Goal: Task Accomplishment & Management: Manage account settings

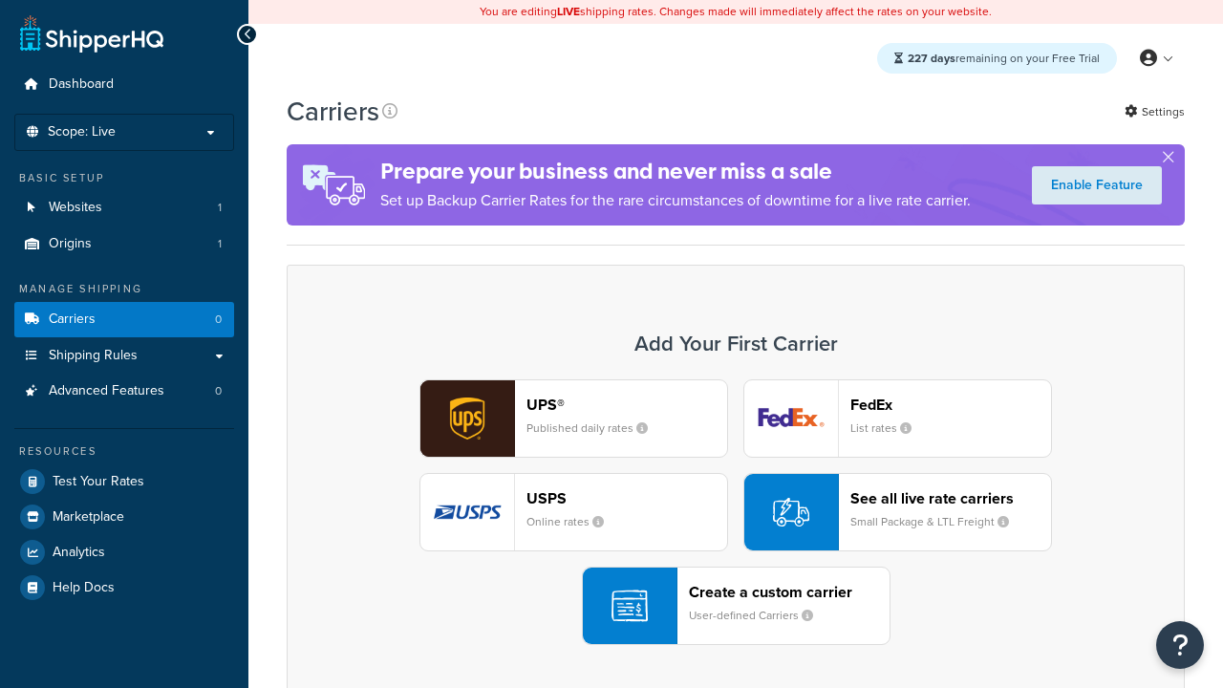
click at [735, 512] on div "UPS® Published daily rates FedEx List rates USPS Online rates See all live rate…" at bounding box center [736, 512] width 858 height 266
click at [950, 404] on header "FedEx" at bounding box center [950, 404] width 201 height 18
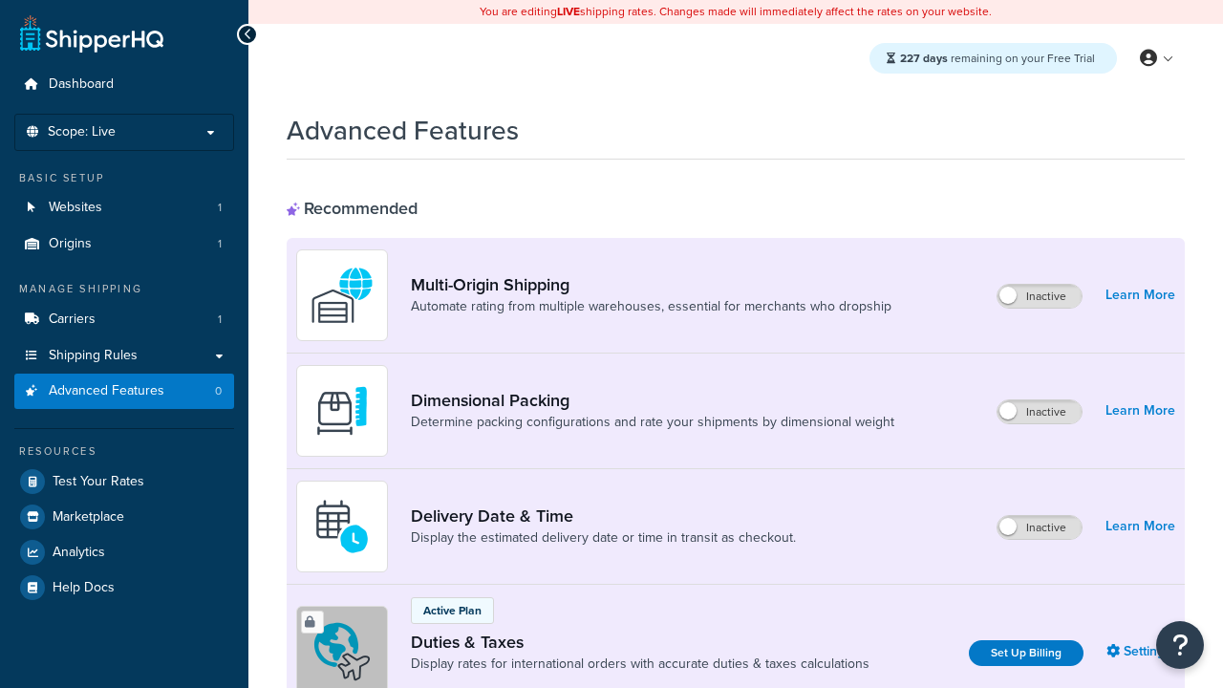
scroll to position [619, 0]
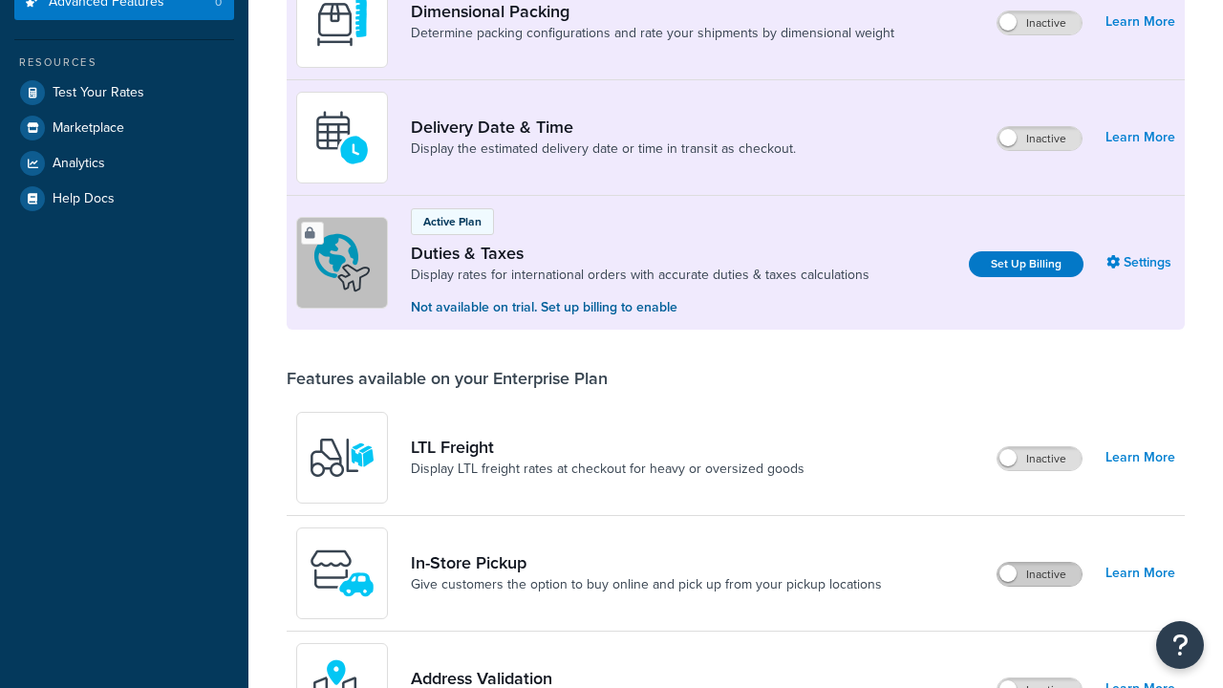
click at [1039, 563] on label "Inactive" at bounding box center [1039, 574] width 84 height 23
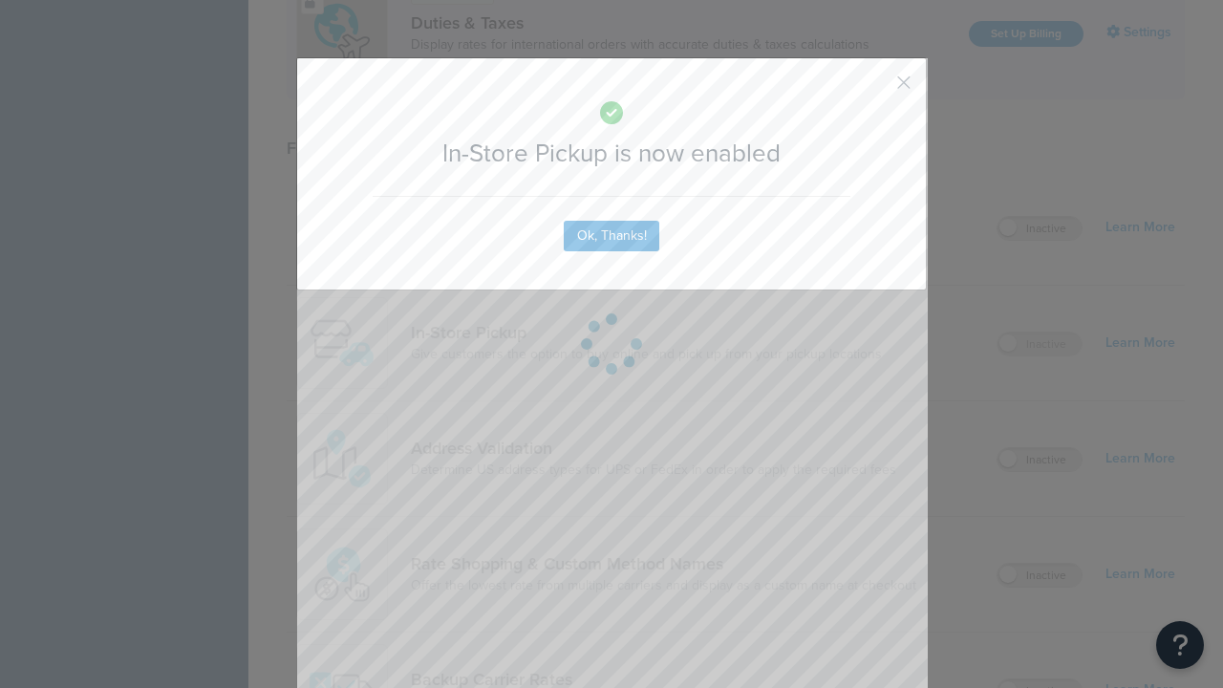
scroll to position [0, 0]
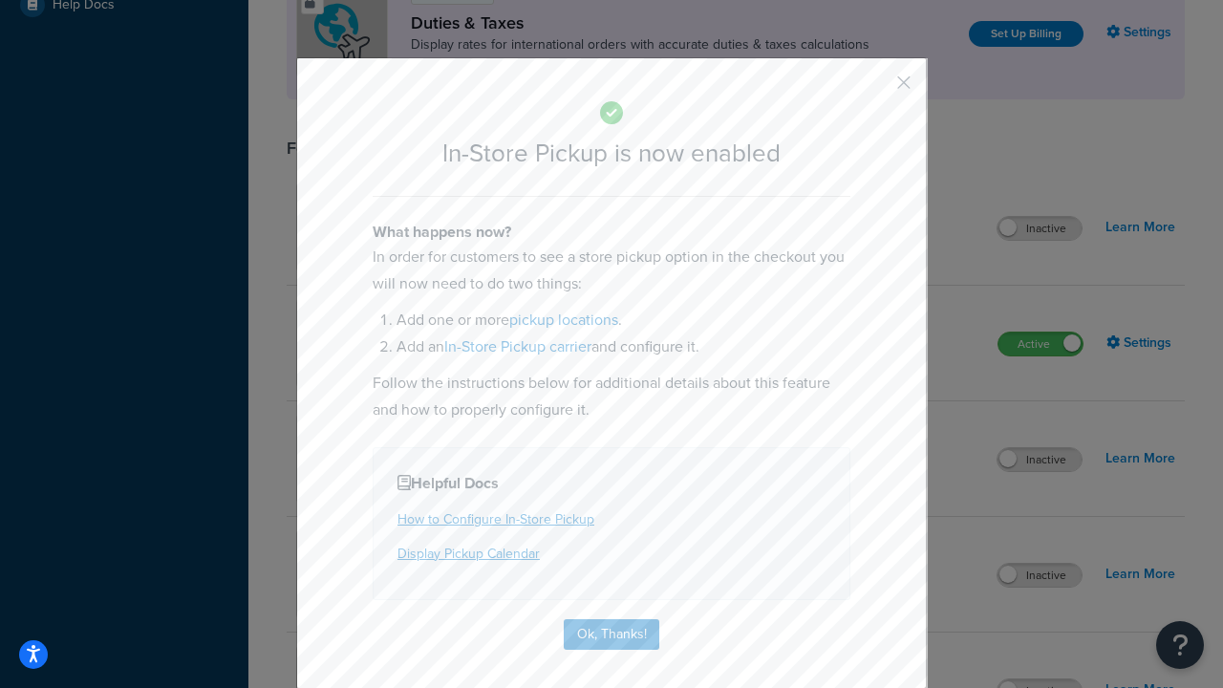
click at [875, 89] on button "button" at bounding box center [875, 89] width 5 height 5
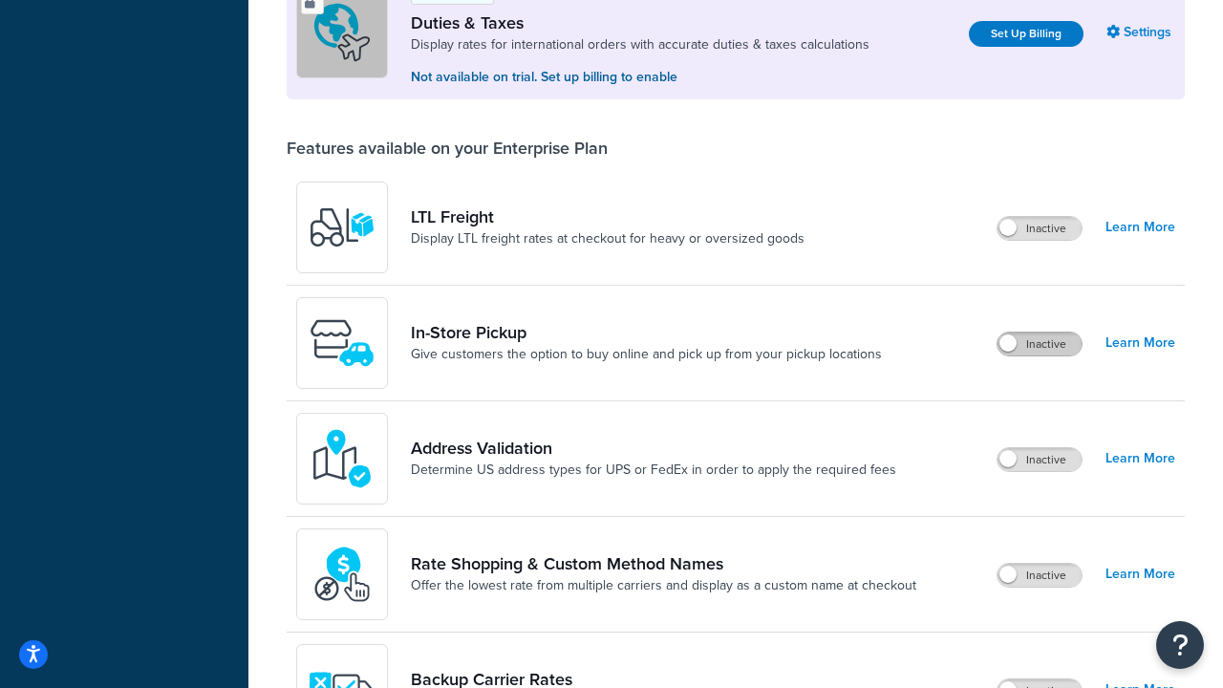
scroll to position [583, 0]
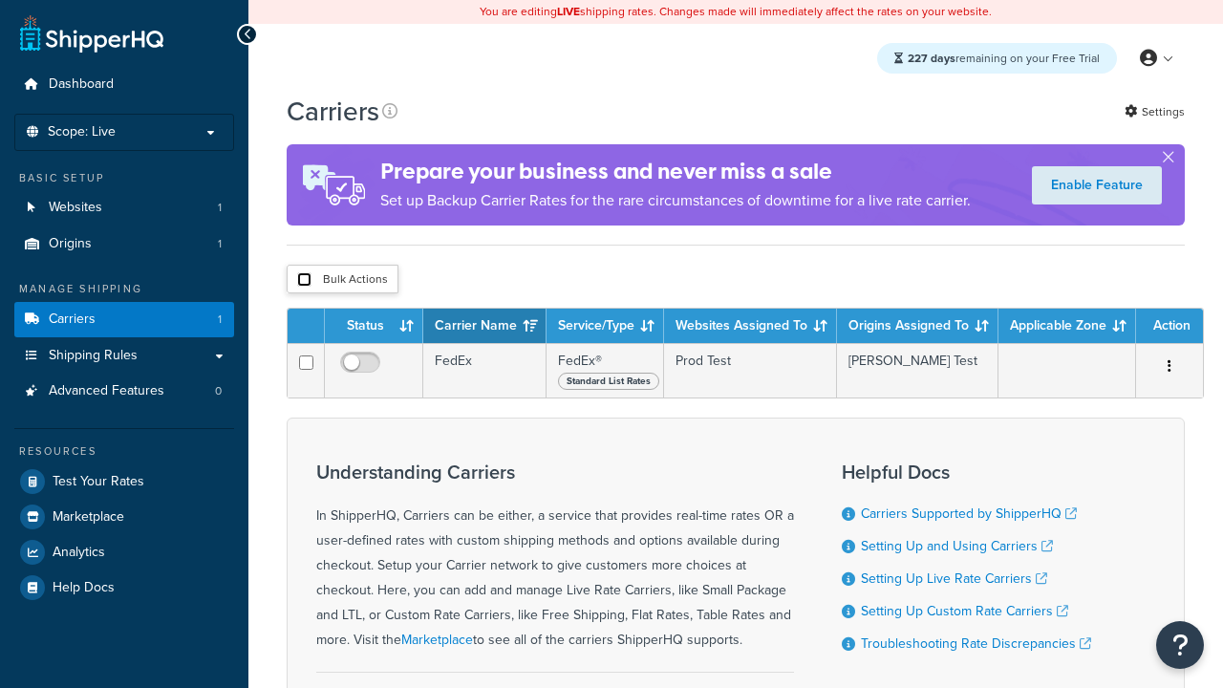
click at [304, 282] on input "checkbox" at bounding box center [304, 279] width 14 height 14
checkbox input "true"
click at [0, 0] on button "Delete" at bounding box center [0, 0] width 0 height 0
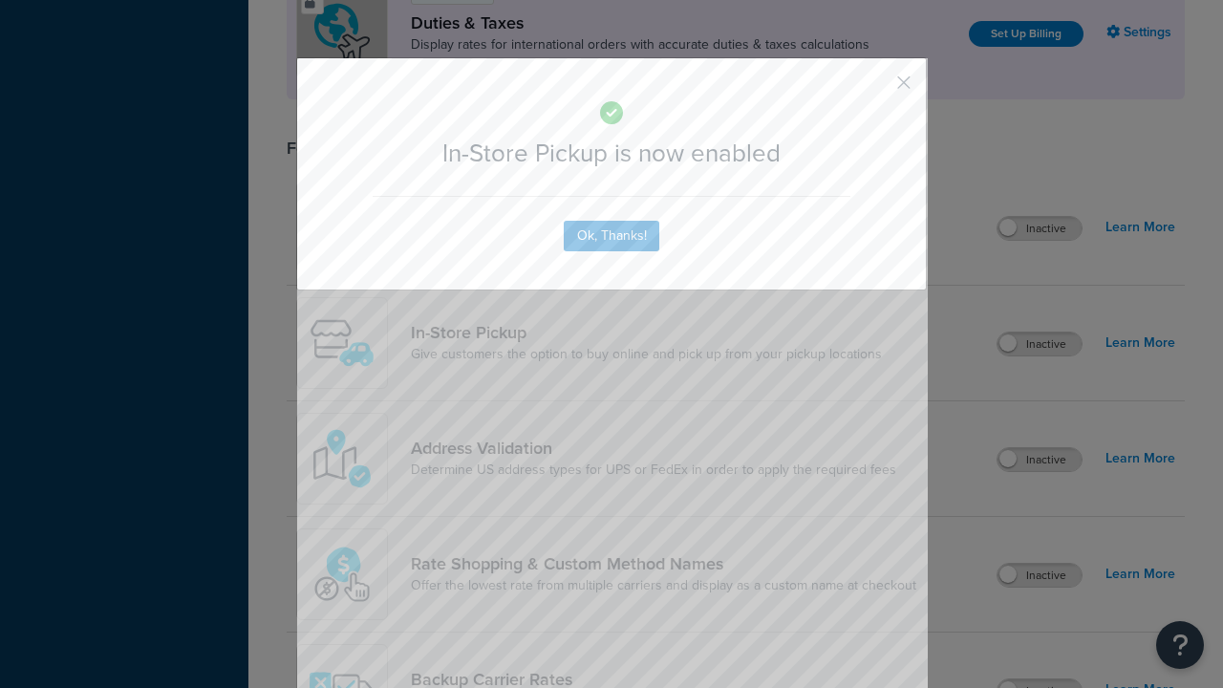
click at [875, 87] on button "button" at bounding box center [875, 89] width 5 height 5
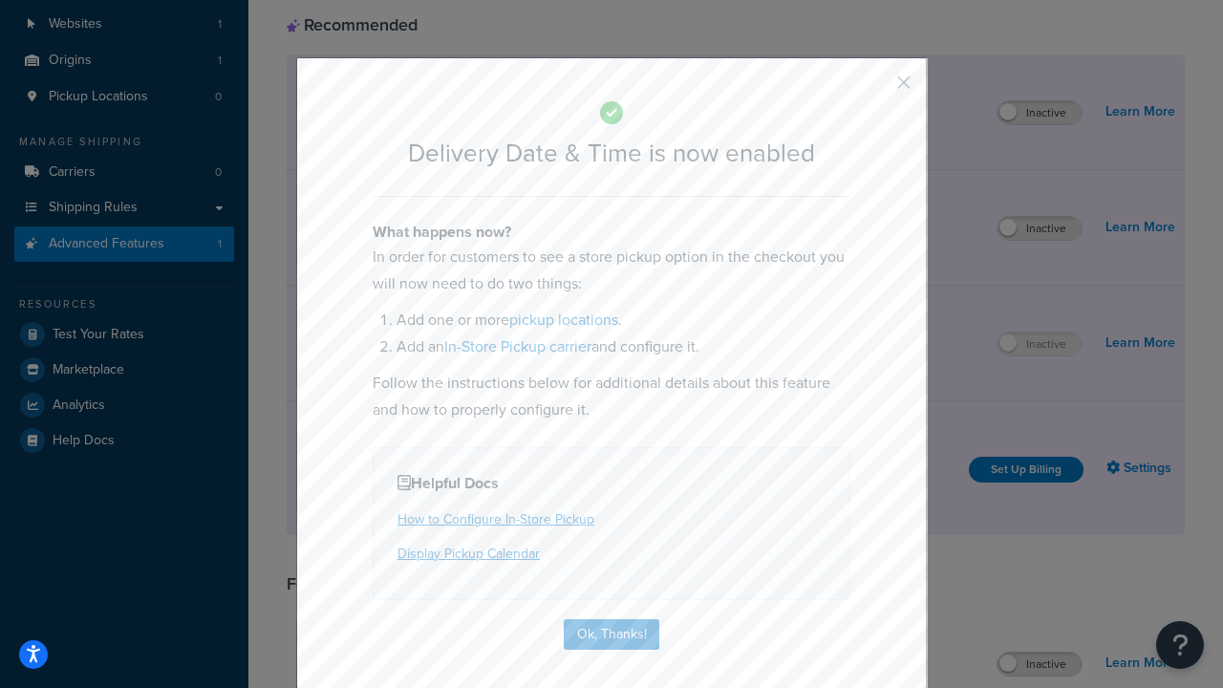
click at [875, 89] on button "button" at bounding box center [875, 89] width 5 height 5
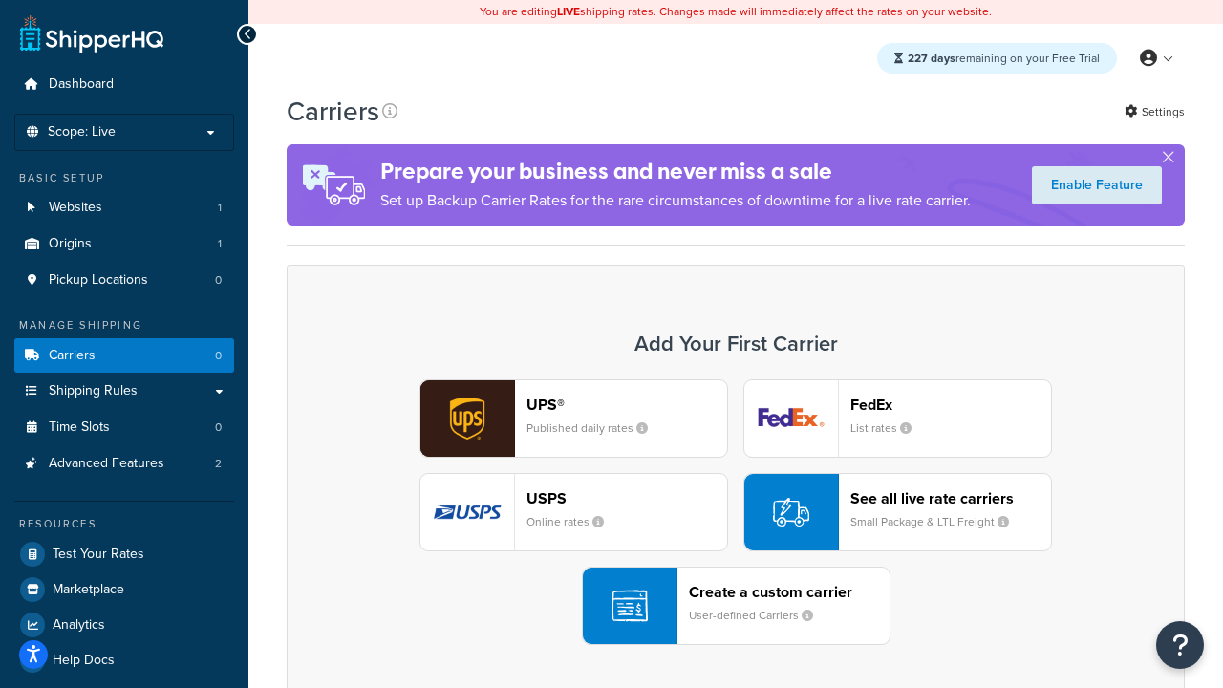
click at [735, 512] on div "UPS® Published daily rates FedEx List rates USPS Online rates See all live rate…" at bounding box center [736, 512] width 858 height 266
click at [735, 606] on div "Create a custom carrier User-defined Carriers" at bounding box center [789, 606] width 201 height 46
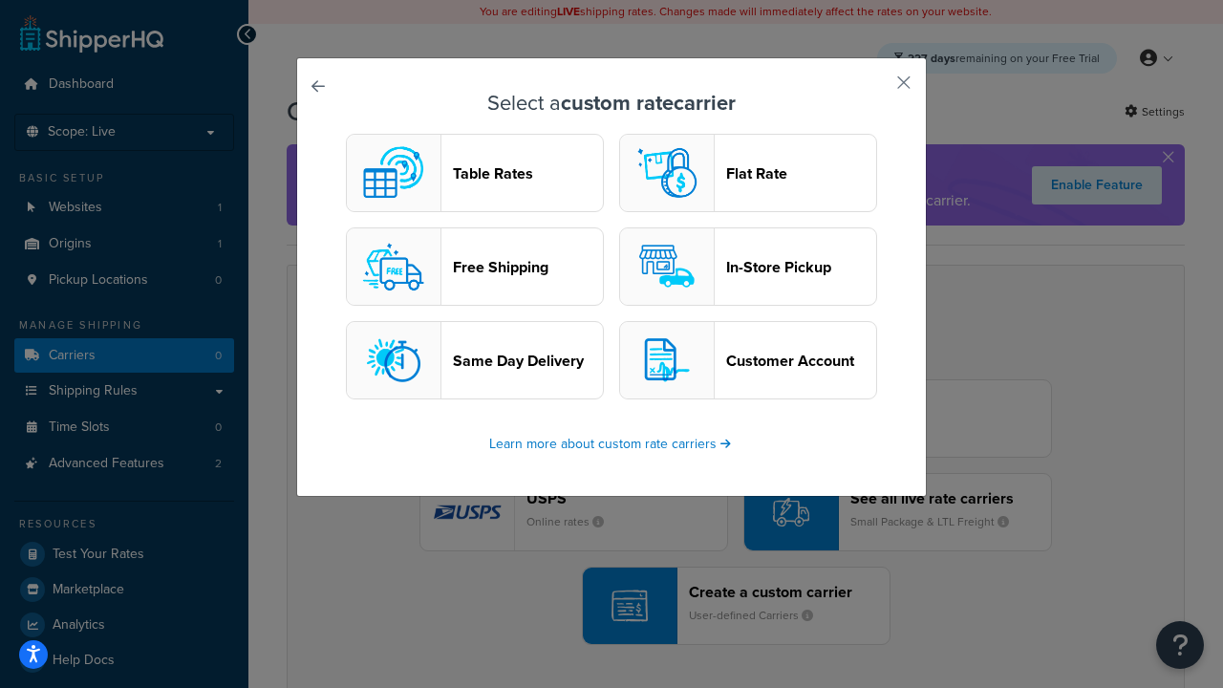
click at [748, 266] on header "In-Store Pickup" at bounding box center [801, 267] width 150 height 18
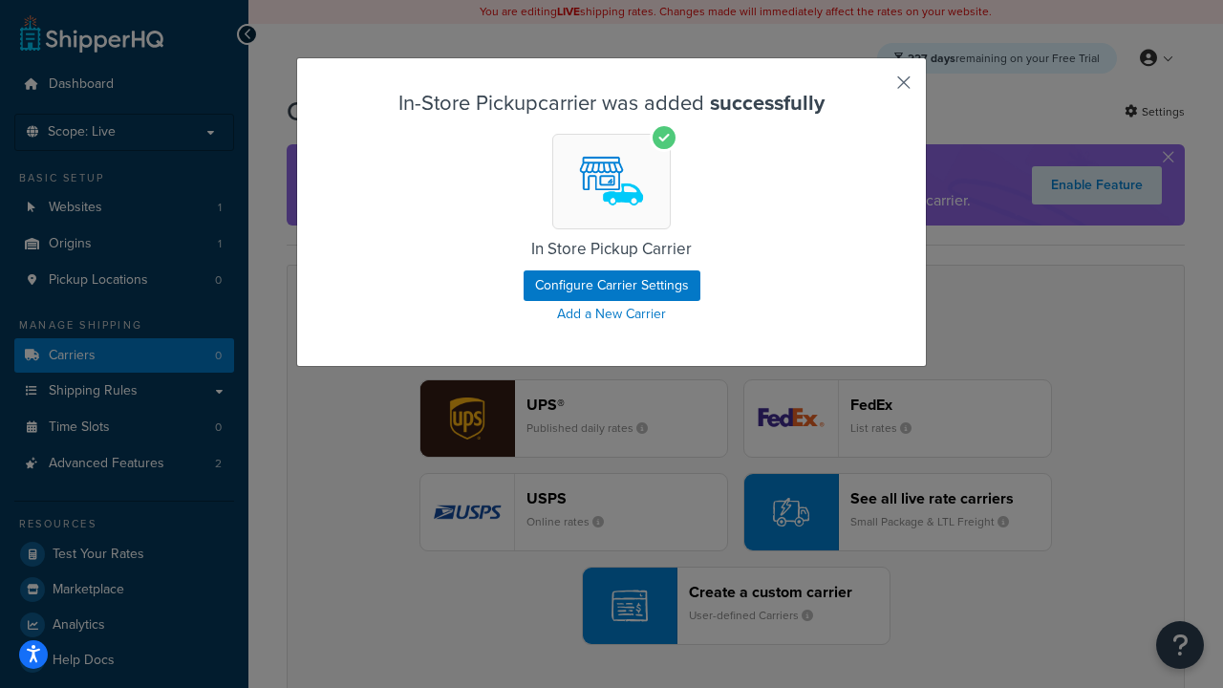
click at [875, 89] on button "button" at bounding box center [875, 89] width 5 height 5
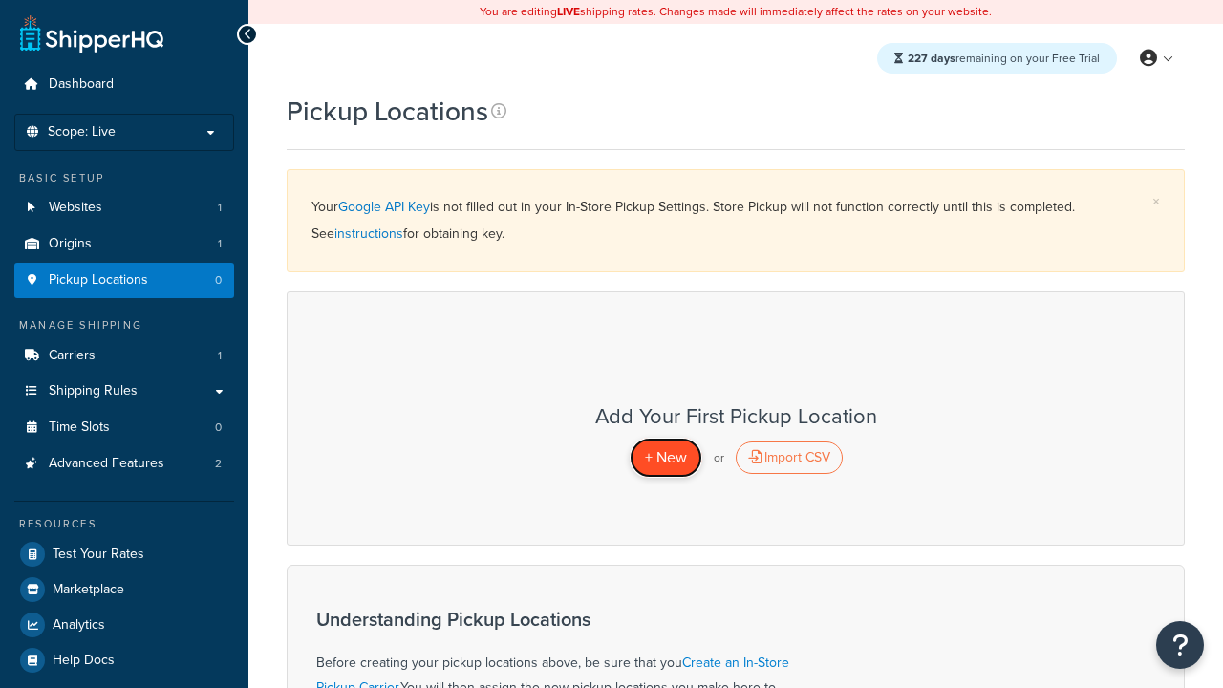
click at [665, 457] on span "+ New" at bounding box center [666, 457] width 42 height 22
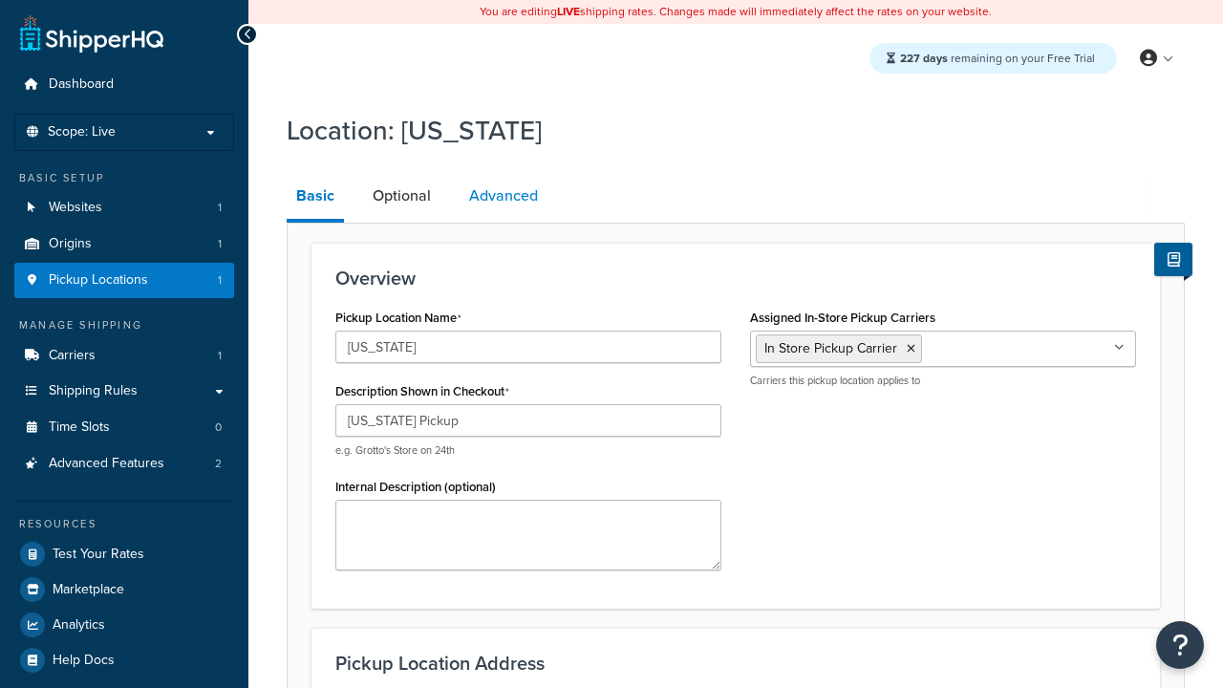
click at [503, 196] on link "Advanced" at bounding box center [503, 196] width 88 height 46
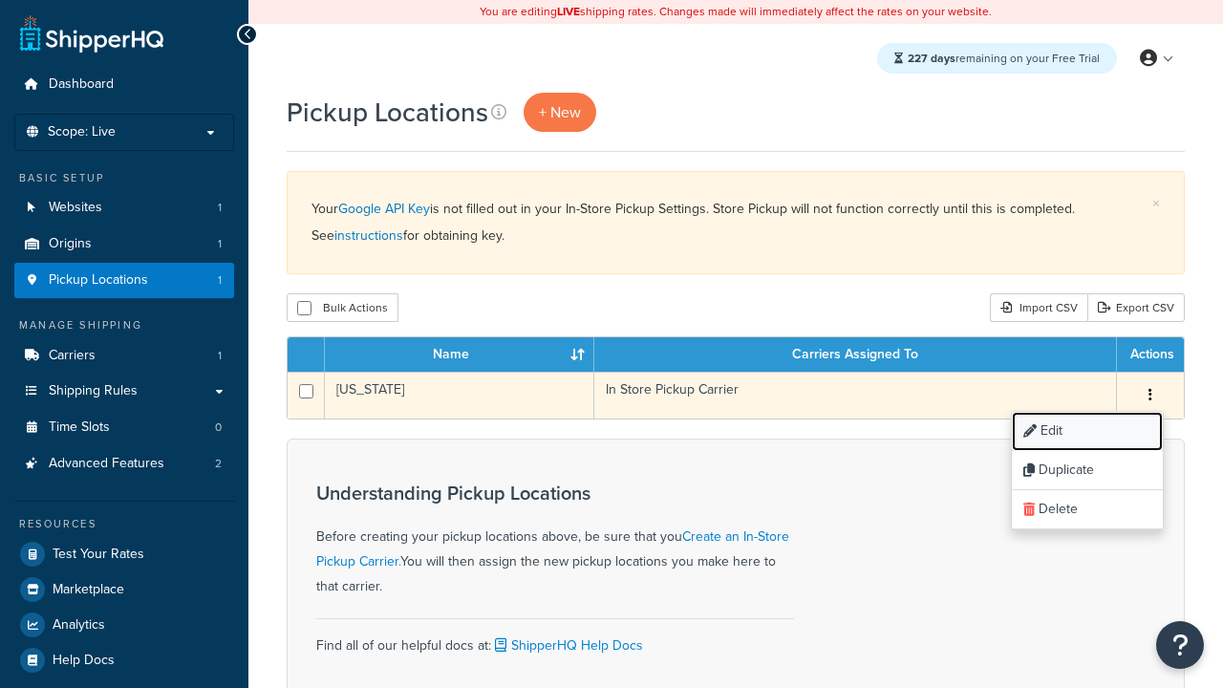
click at [1086, 432] on link "Edit" at bounding box center [1086, 431] width 151 height 39
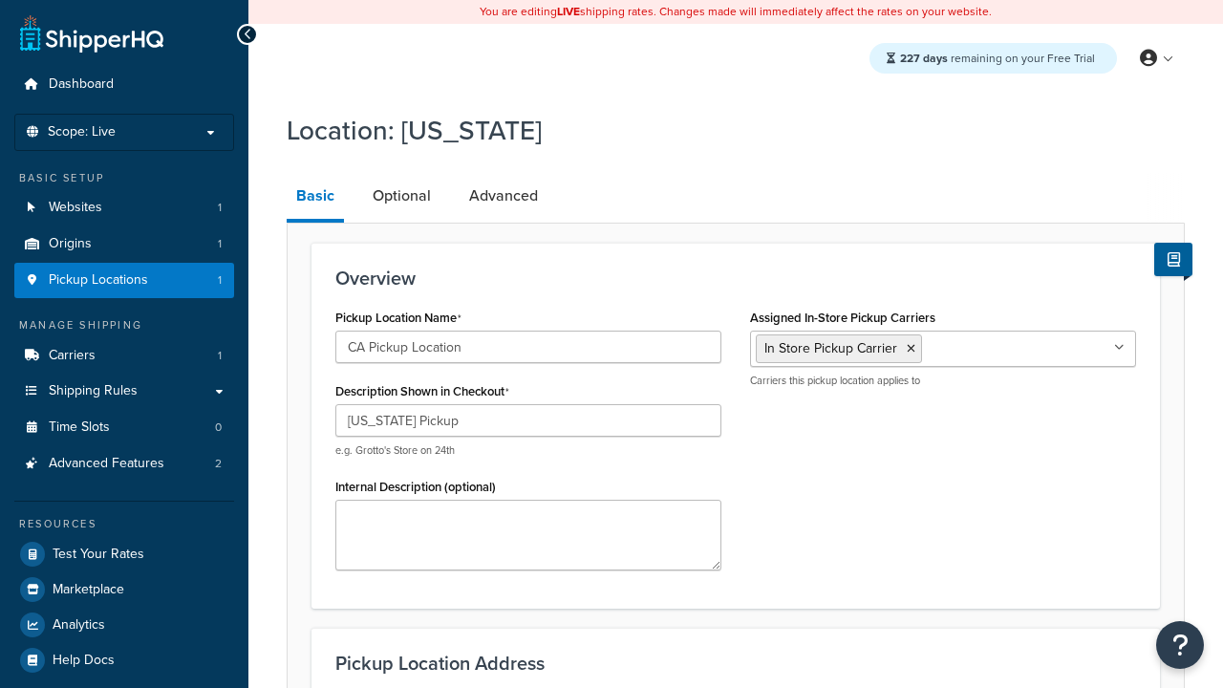
select select "5"
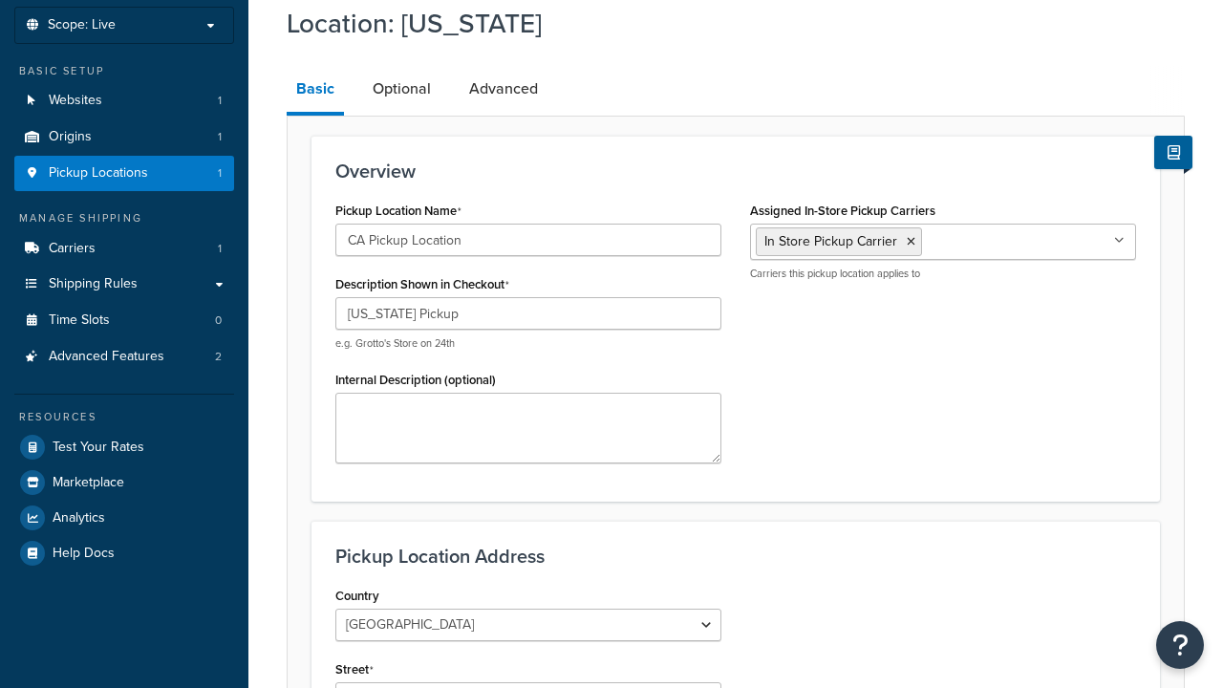
type input "CA Pickup Location"
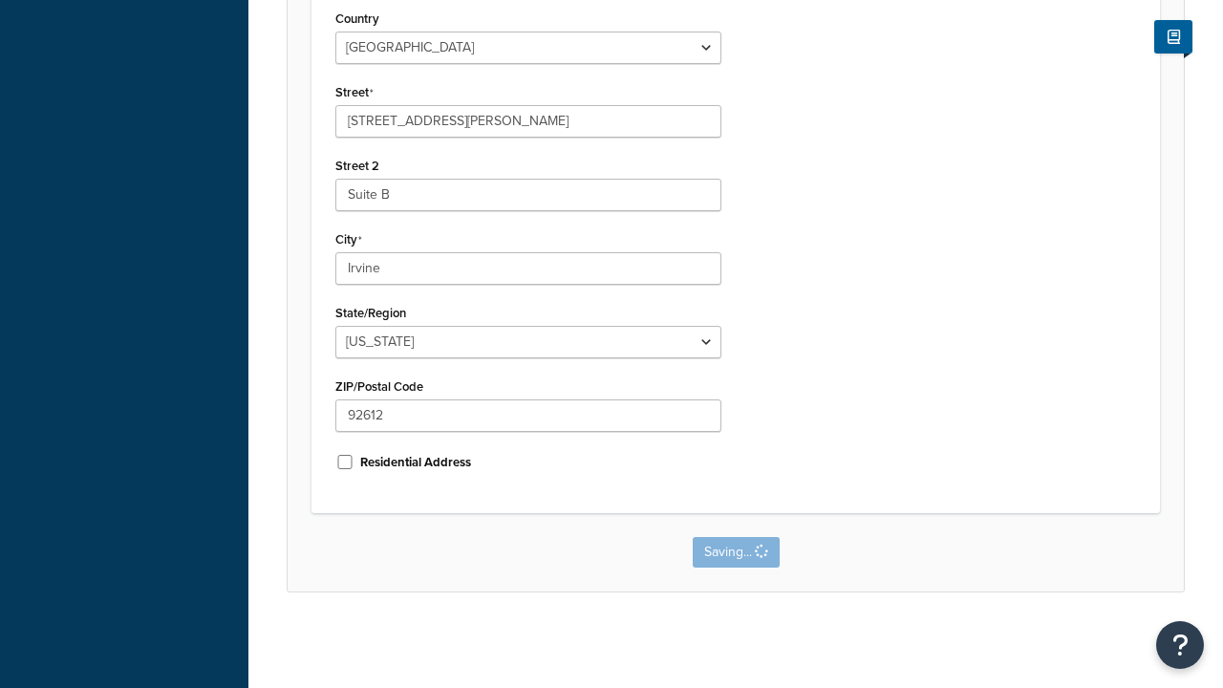
scroll to position [0, 0]
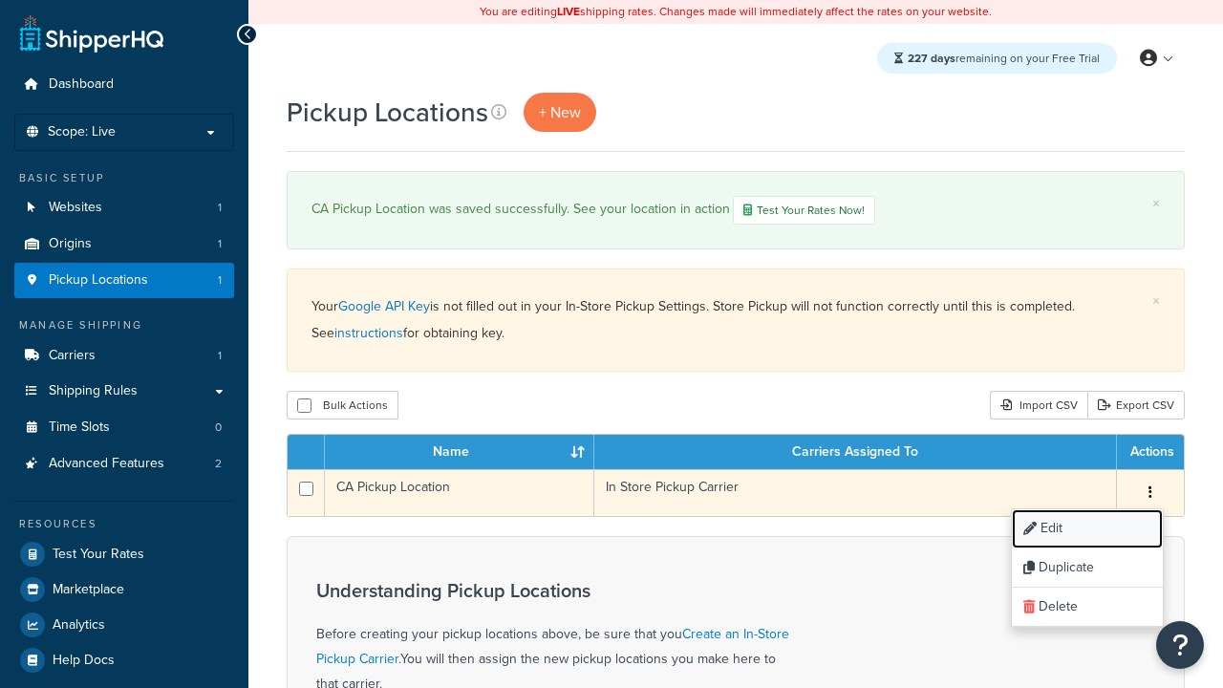
click at [1086, 530] on link "Edit" at bounding box center [1086, 528] width 151 height 39
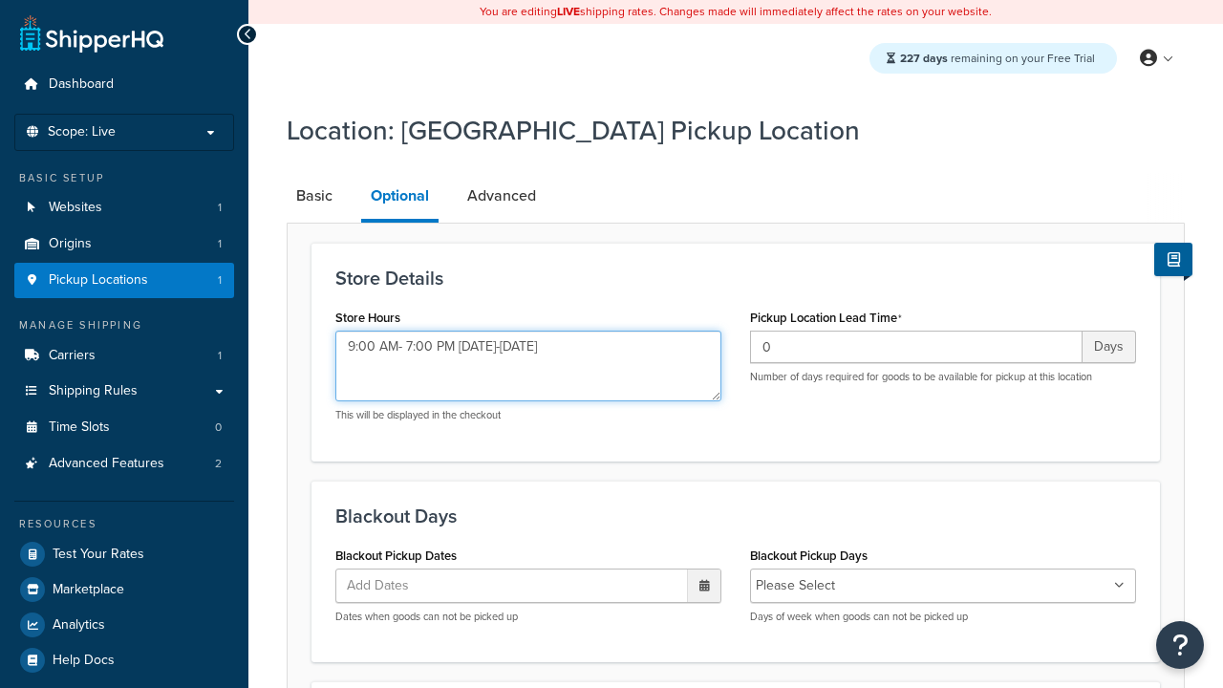
type textarea "9:00 AM- 7:00 PM [DATE]-[DATE]"
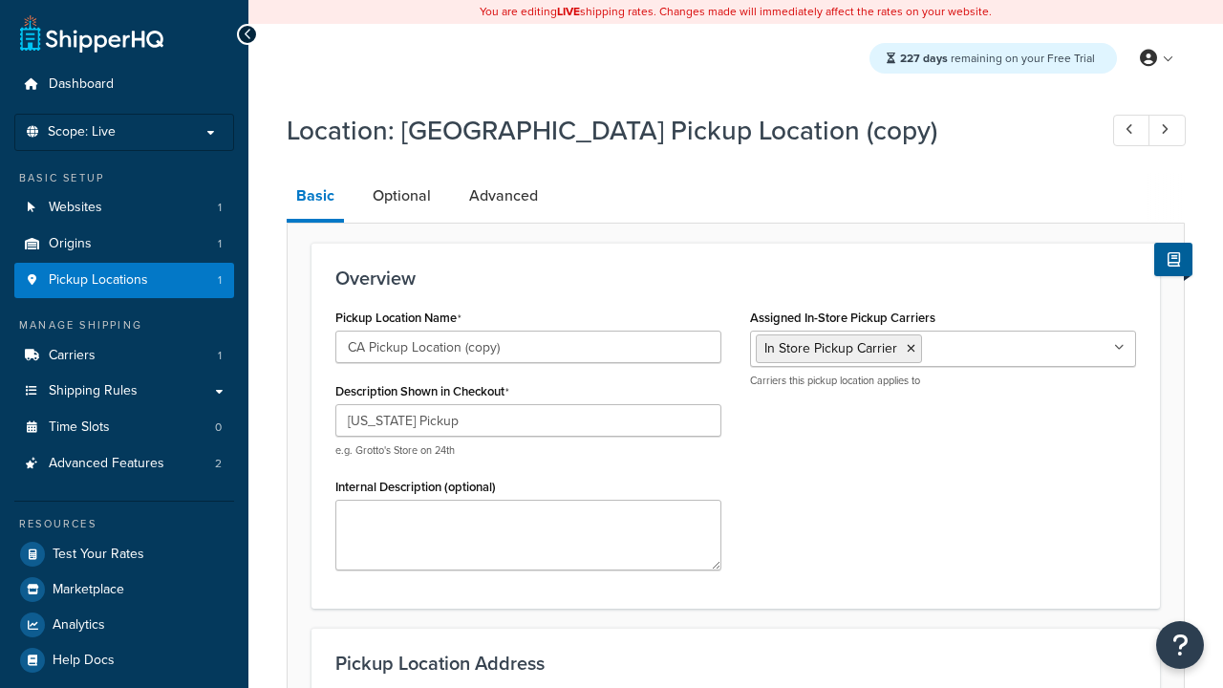
select select "5"
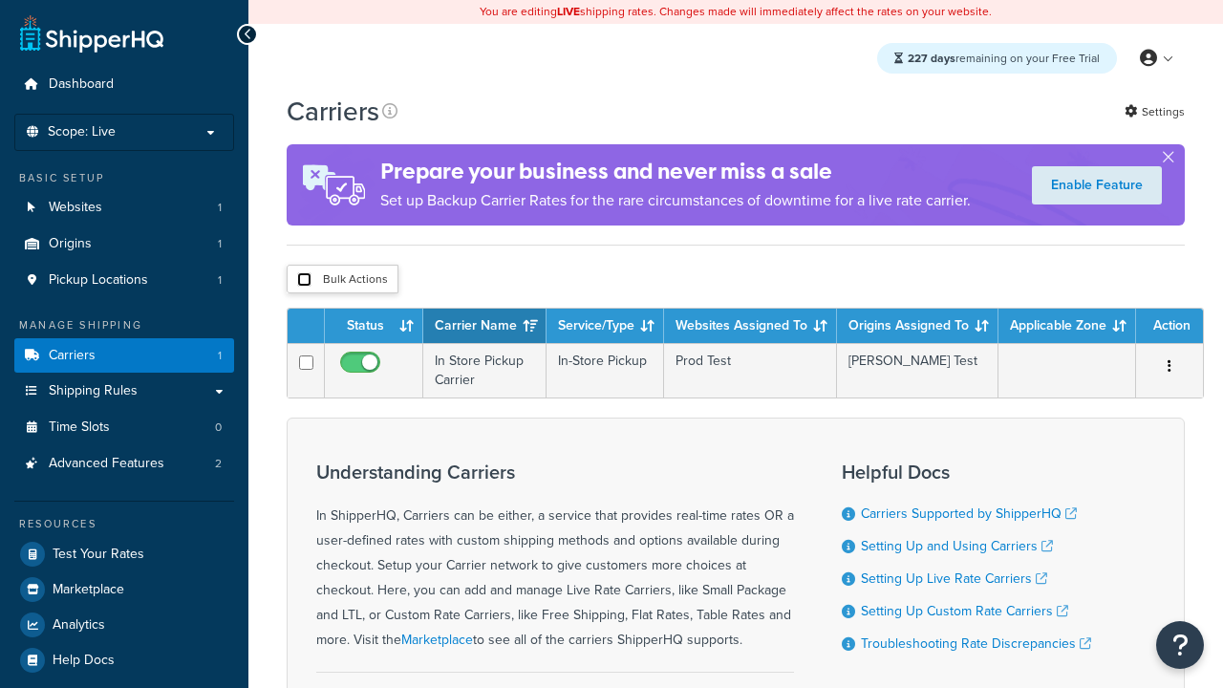
click at [304, 280] on input "checkbox" at bounding box center [304, 279] width 14 height 14
checkbox input "true"
click at [0, 0] on button "Delete" at bounding box center [0, 0] width 0 height 0
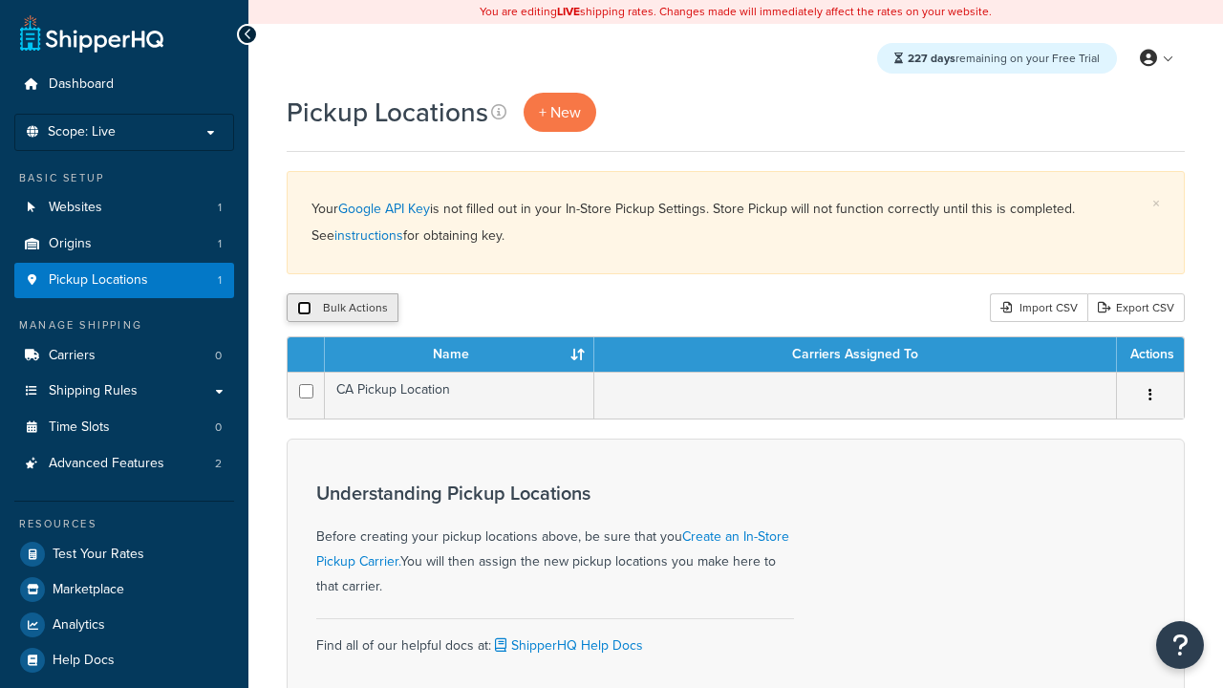
click at [304, 308] on input "checkbox" at bounding box center [304, 308] width 14 height 14
checkbox input "true"
click at [0, 0] on button "Delete" at bounding box center [0, 0] width 0 height 0
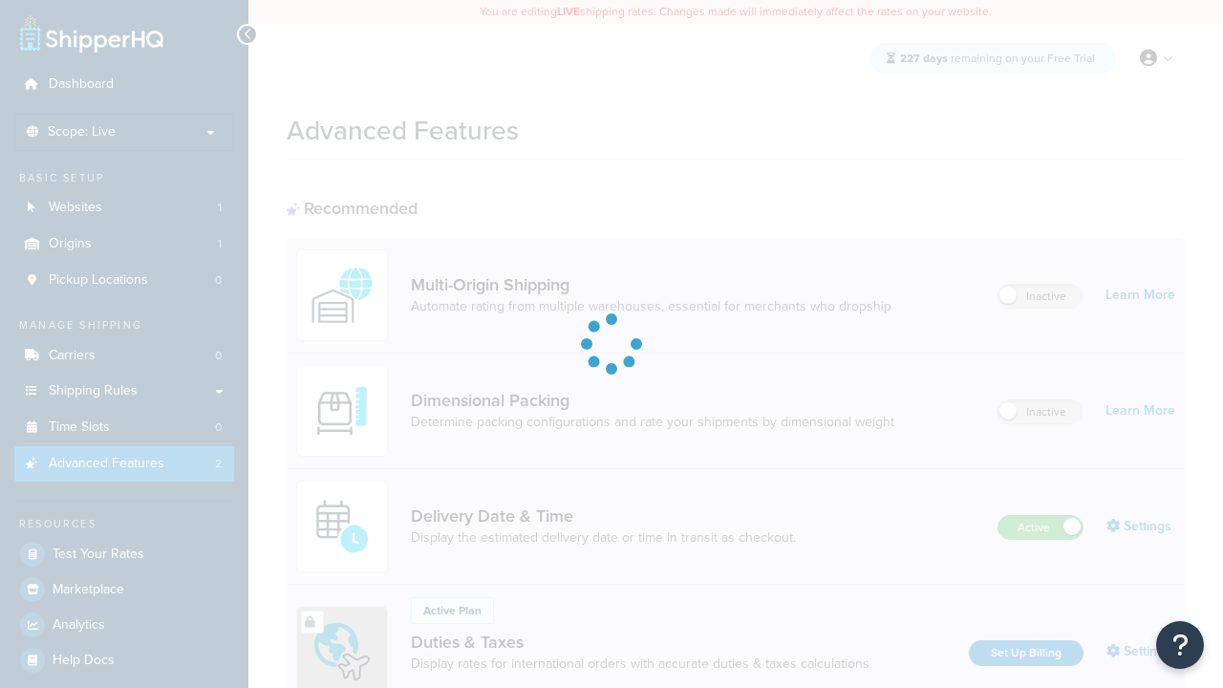
scroll to position [619, 0]
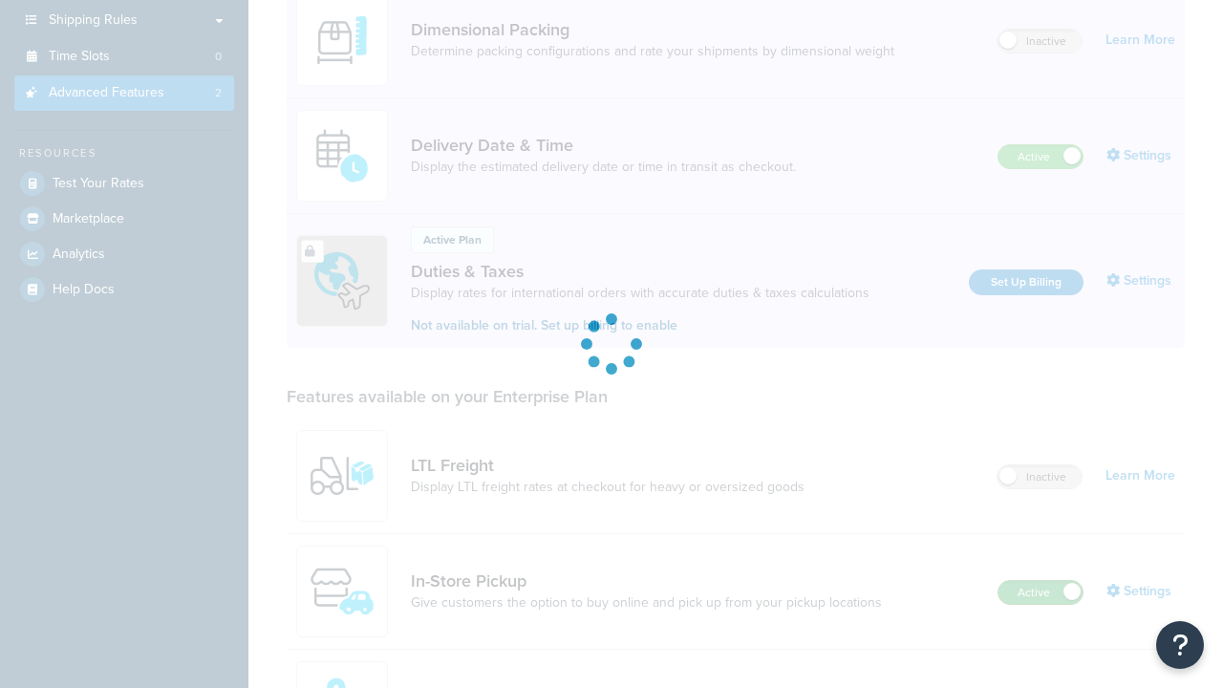
click at [1040, 581] on label "Active" at bounding box center [1040, 592] width 84 height 23
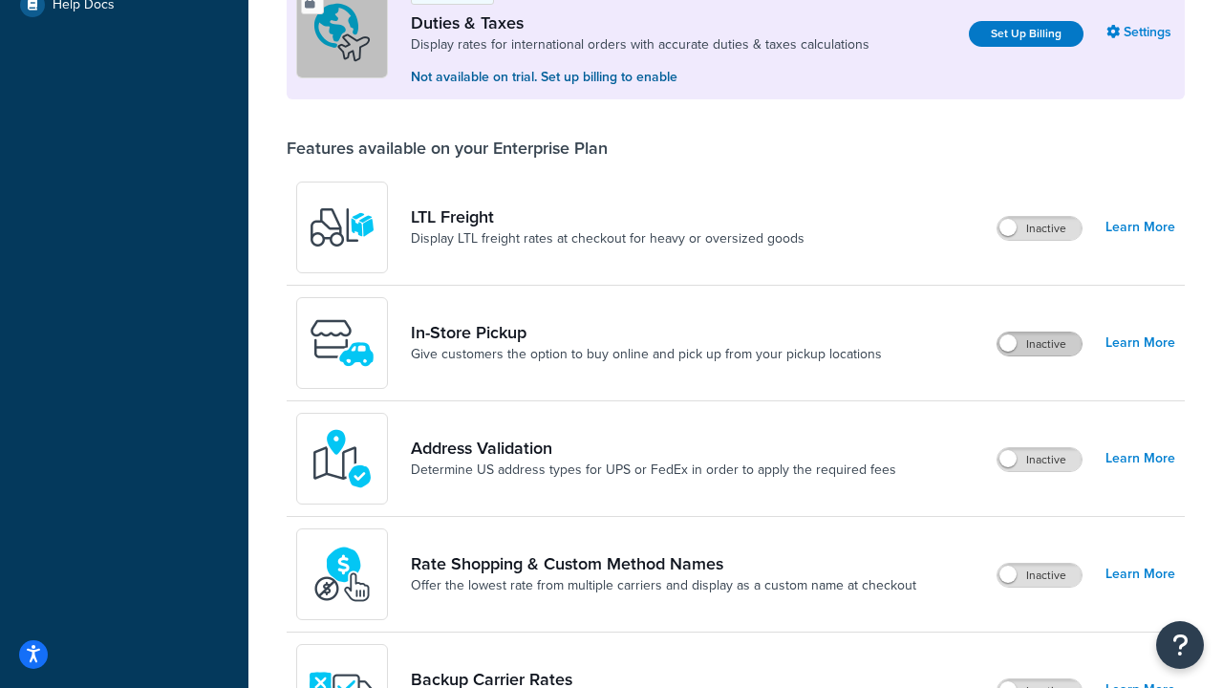
scroll to position [583, 0]
